Goal: Information Seeking & Learning: Stay updated

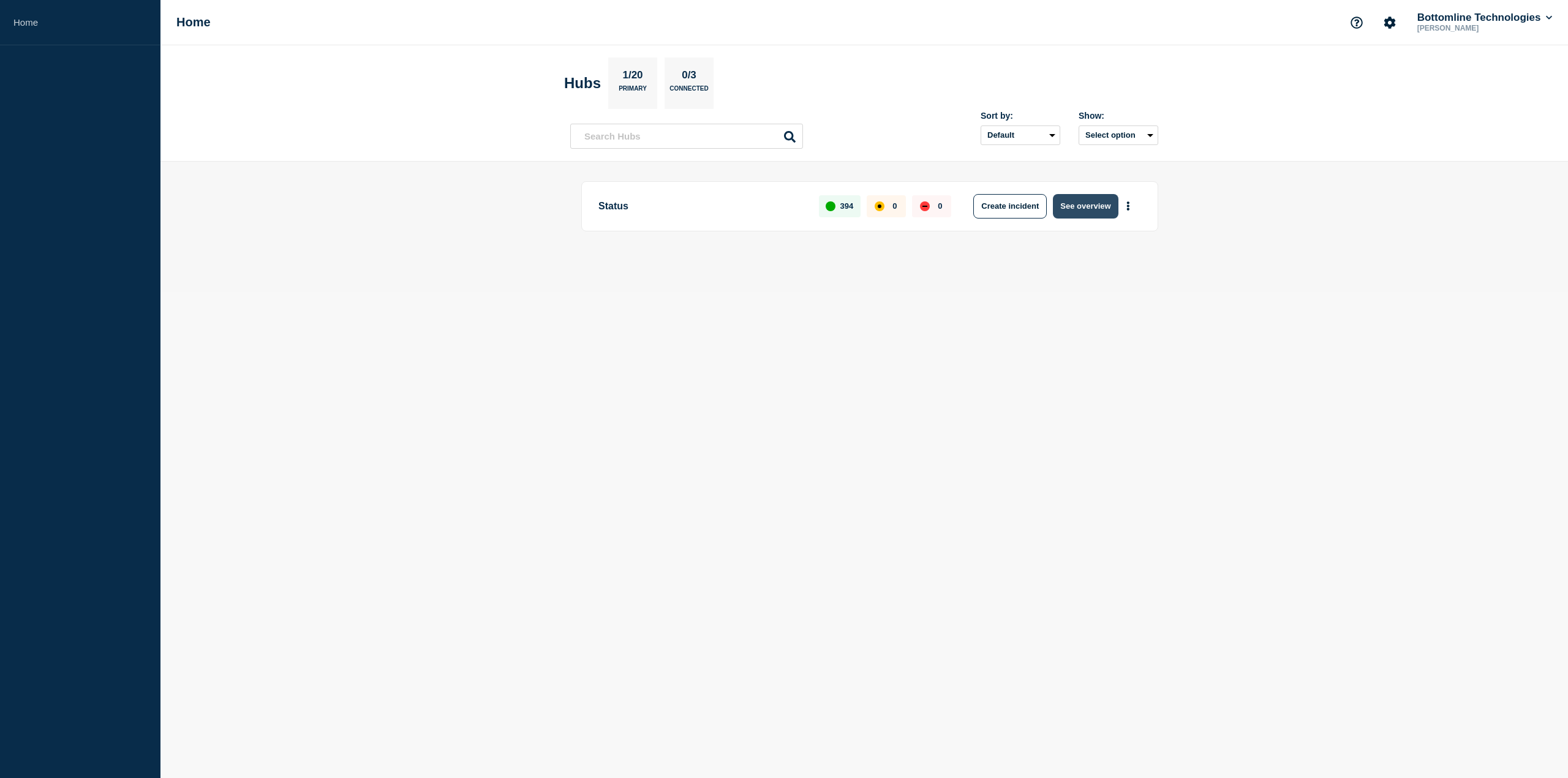
click at [1090, 205] on button "See overview" at bounding box center [1085, 206] width 65 height 24
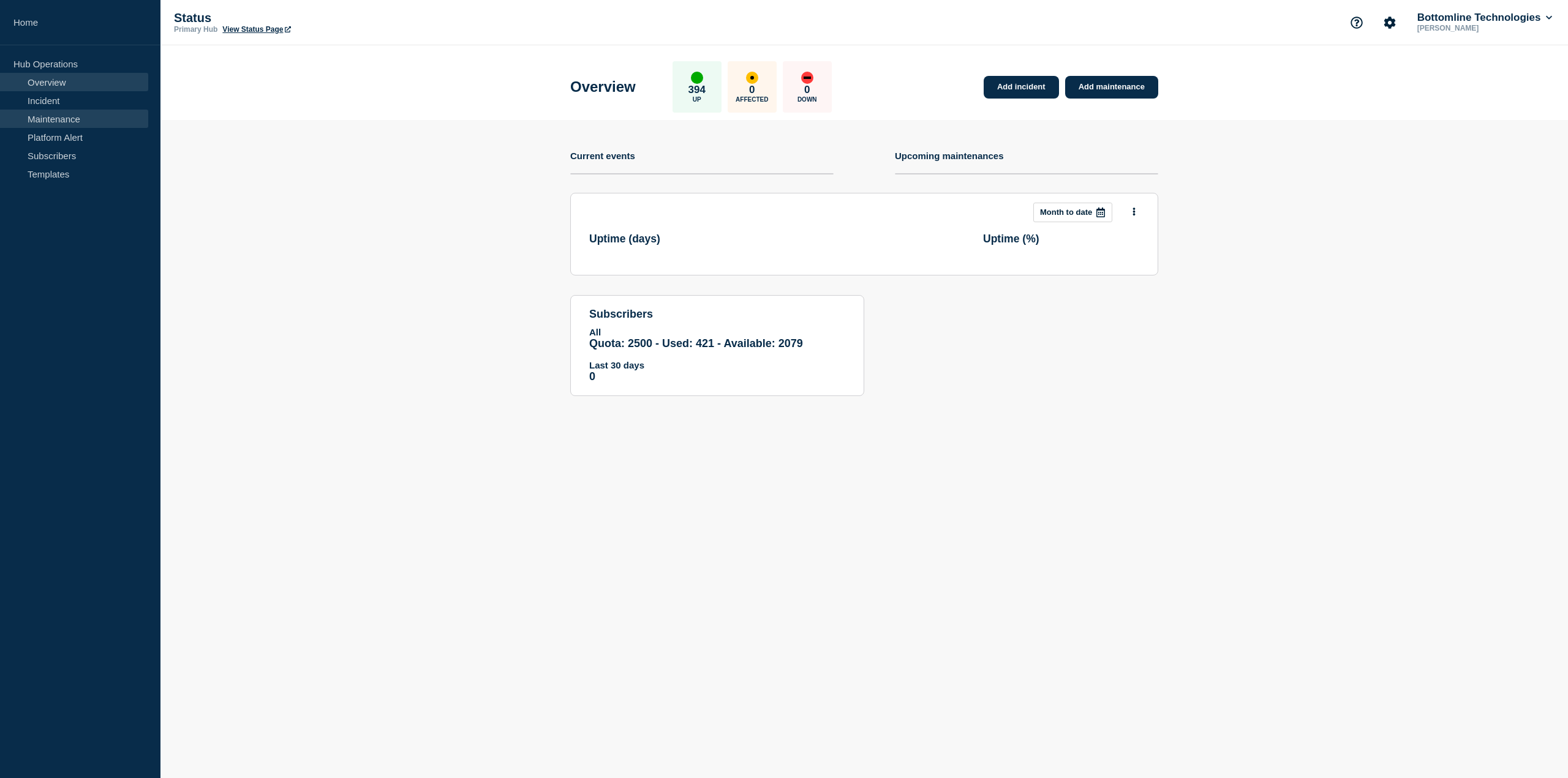
click at [73, 118] on link "Maintenance" at bounding box center [74, 119] width 148 height 19
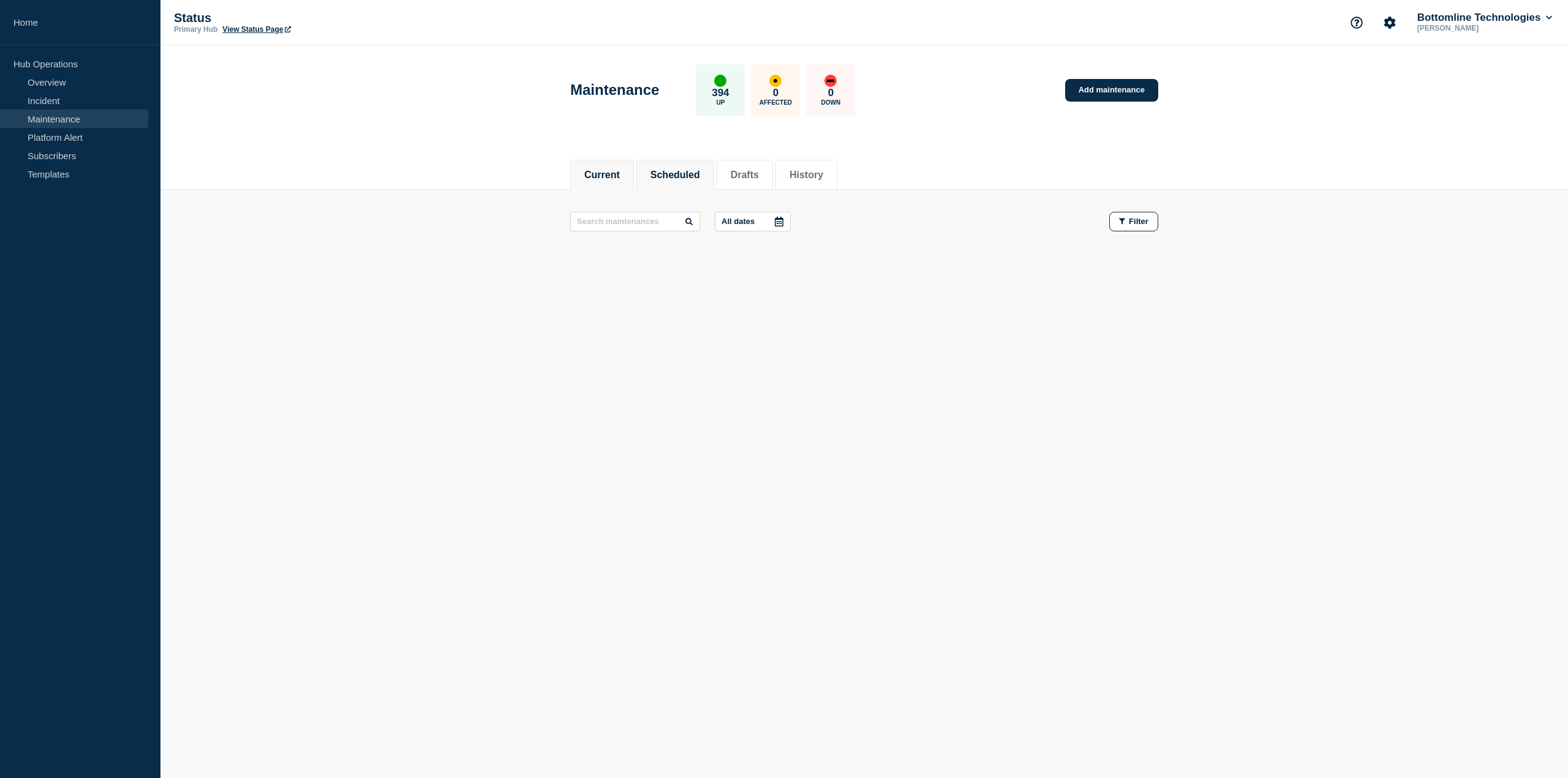
click at [670, 179] on button "Scheduled" at bounding box center [675, 175] width 50 height 11
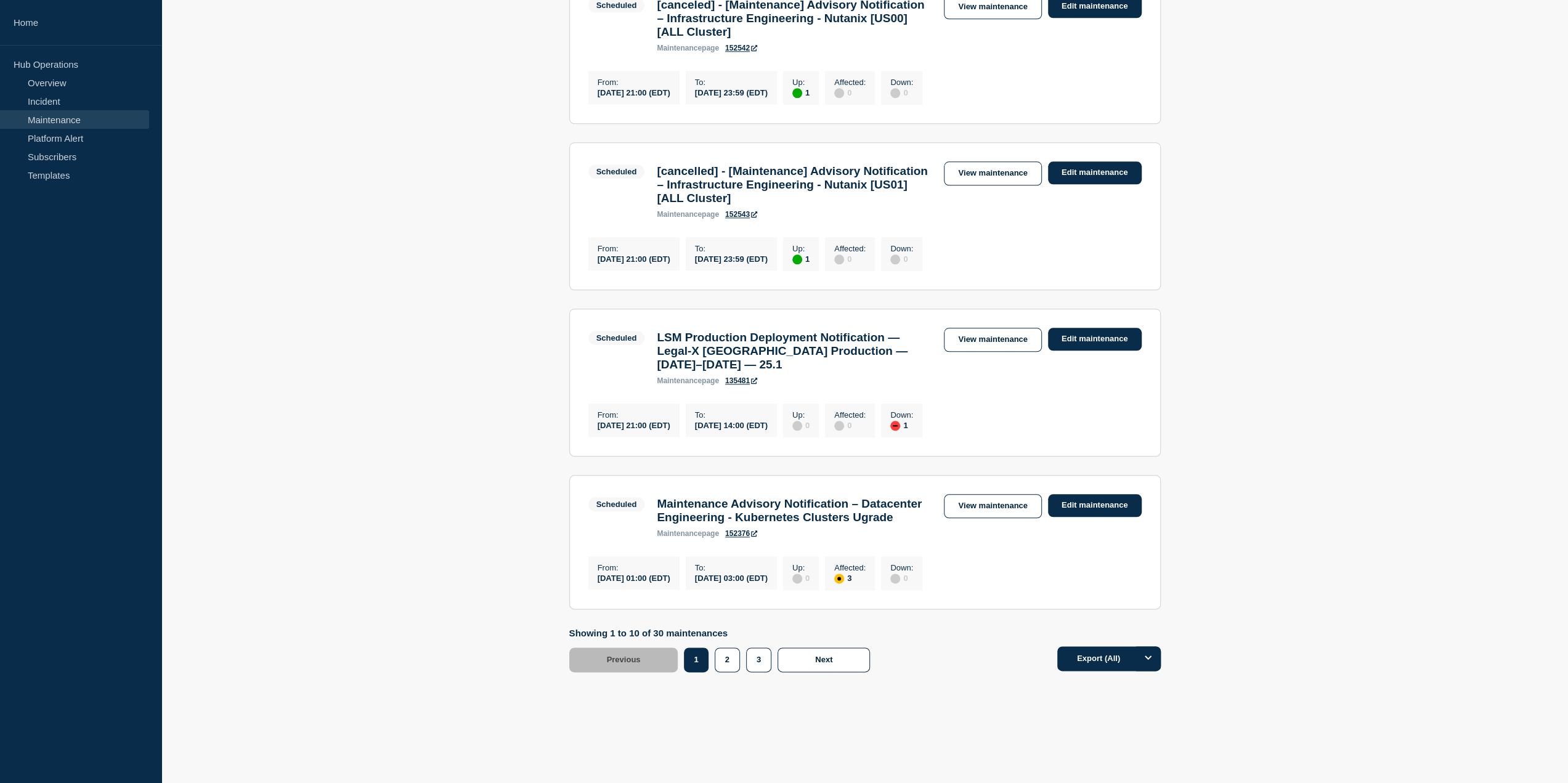
scroll to position [1304, 0]
click at [727, 661] on button "2" at bounding box center [727, 659] width 25 height 24
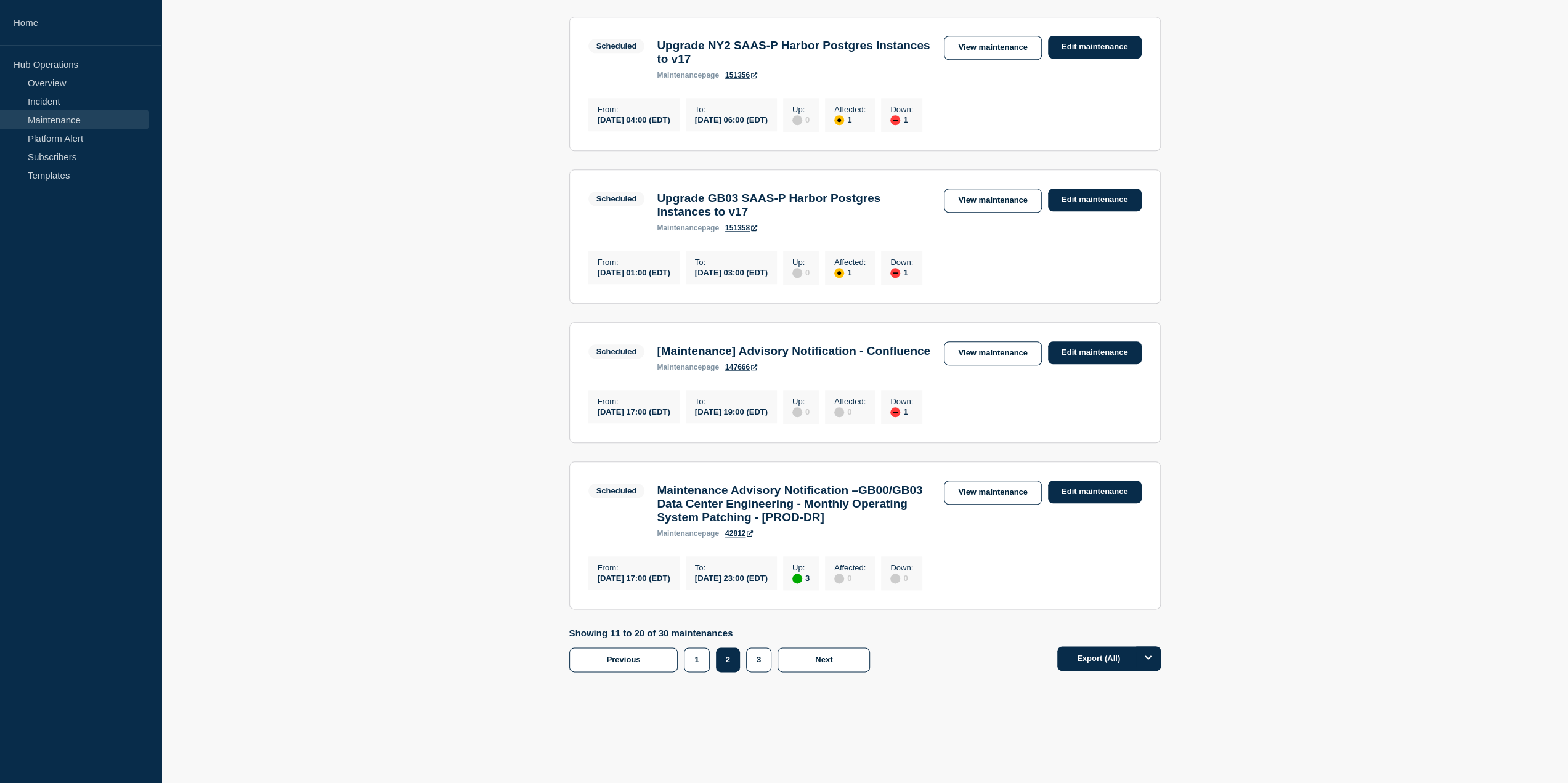
scroll to position [1354, 0]
click at [759, 664] on button "3" at bounding box center [758, 659] width 25 height 24
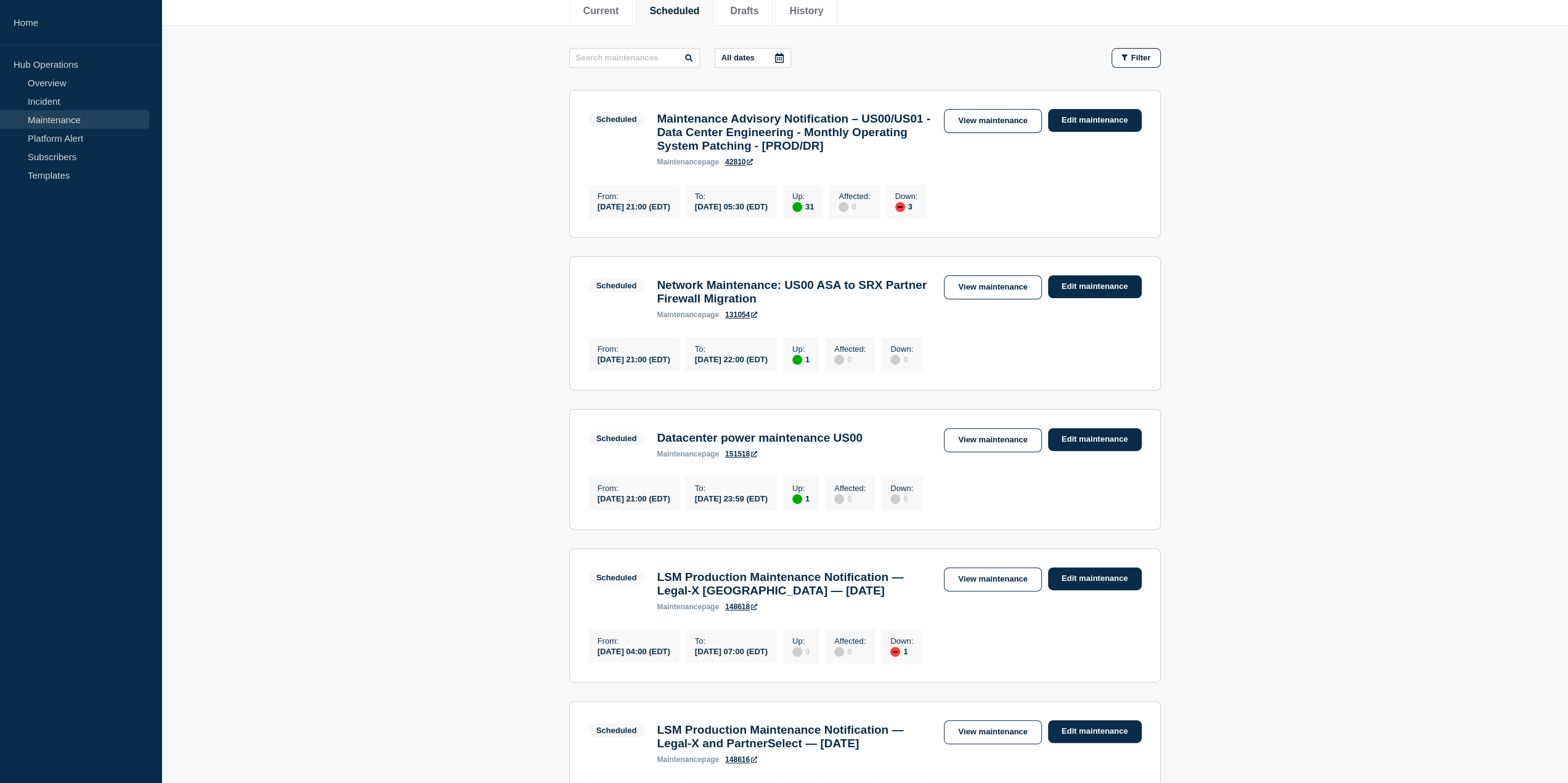
scroll to position [185, 0]
